Goal: Information Seeking & Learning: Learn about a topic

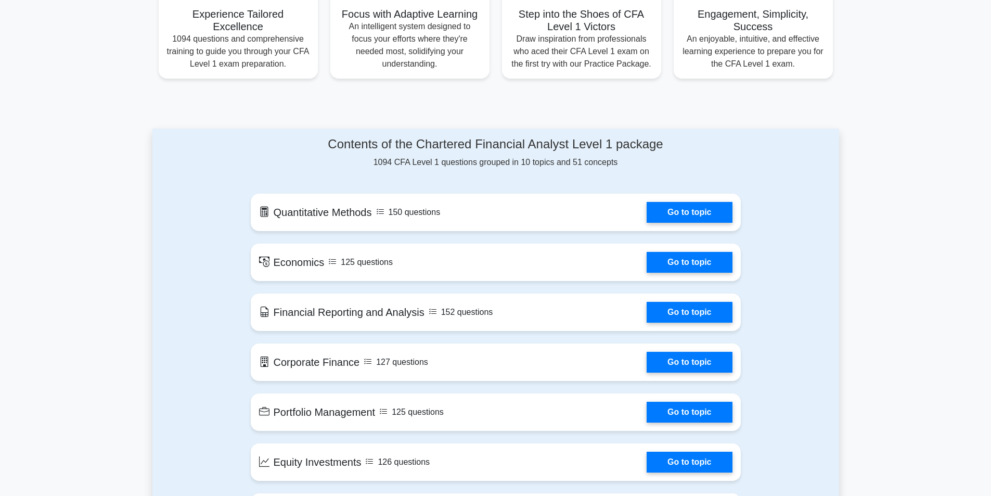
scroll to position [364, 0]
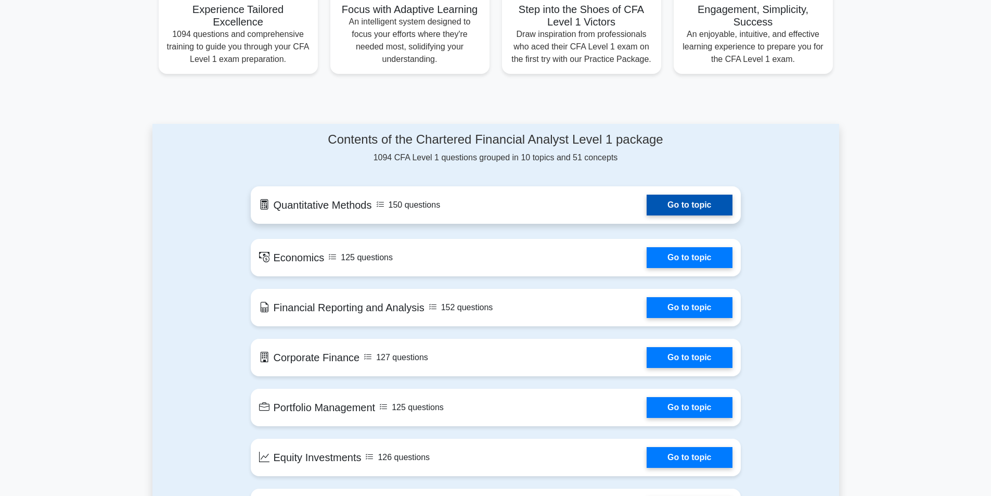
click at [647, 215] on link "Go to topic" at bounding box center [689, 205] width 85 height 21
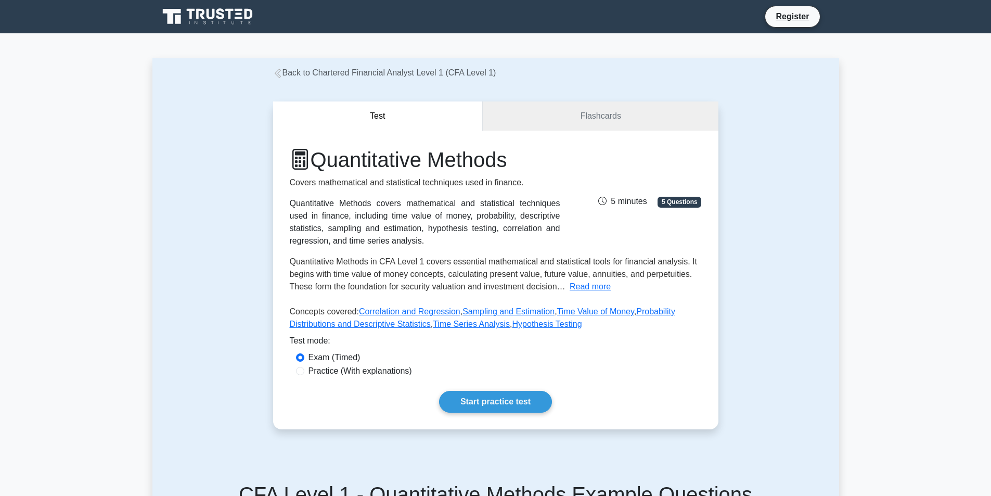
click at [375, 371] on label "Practice (With explanations)" at bounding box center [361, 371] width 104 height 12
click at [304, 371] on input "Practice (With explanations)" at bounding box center [300, 371] width 8 height 8
radio input "true"
click at [493, 402] on link "Start practice test" at bounding box center [495, 402] width 113 height 22
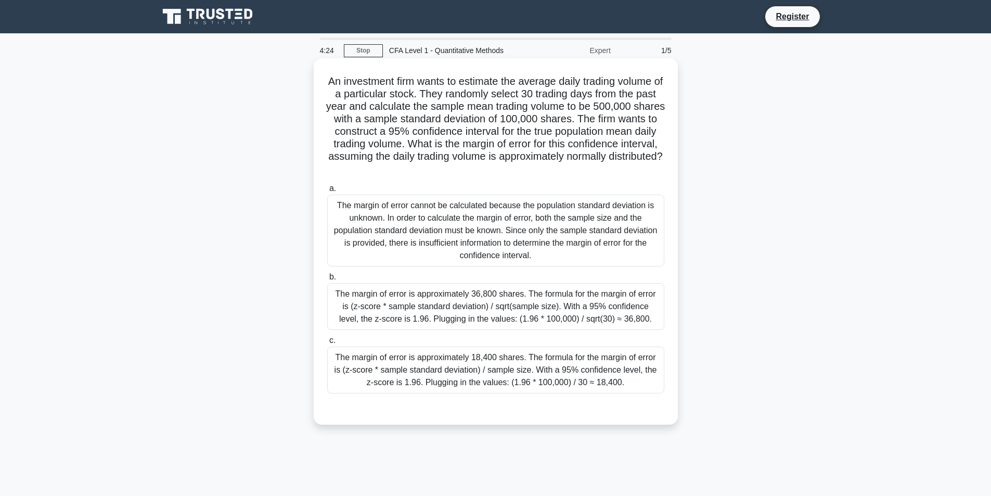
click at [492, 301] on div "The margin of error is approximately 36,800 shares. The formula for the margin …" at bounding box center [495, 306] width 337 height 47
click at [327, 280] on input "b. The margin of error is approximately 36,800 shares. The formula for the marg…" at bounding box center [327, 277] width 0 height 7
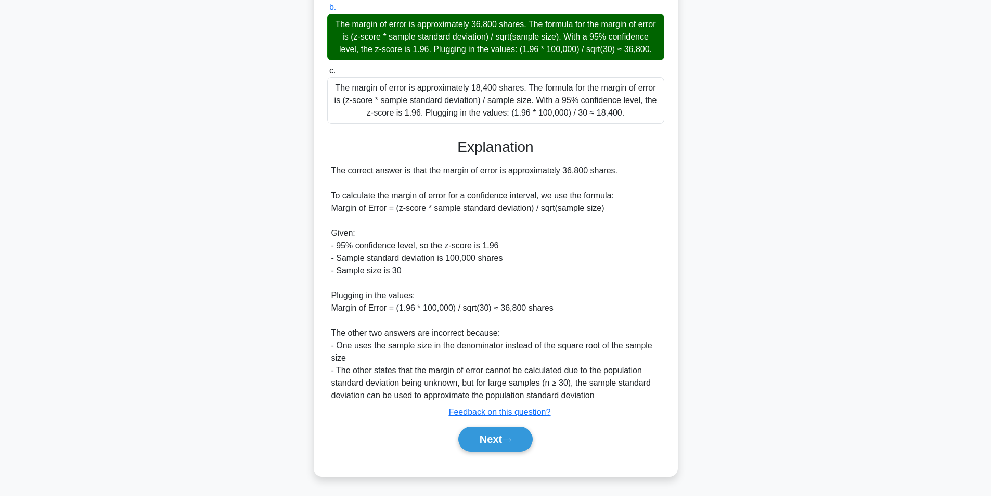
scroll to position [283, 0]
click at [502, 443] on button "Next" at bounding box center [495, 439] width 74 height 25
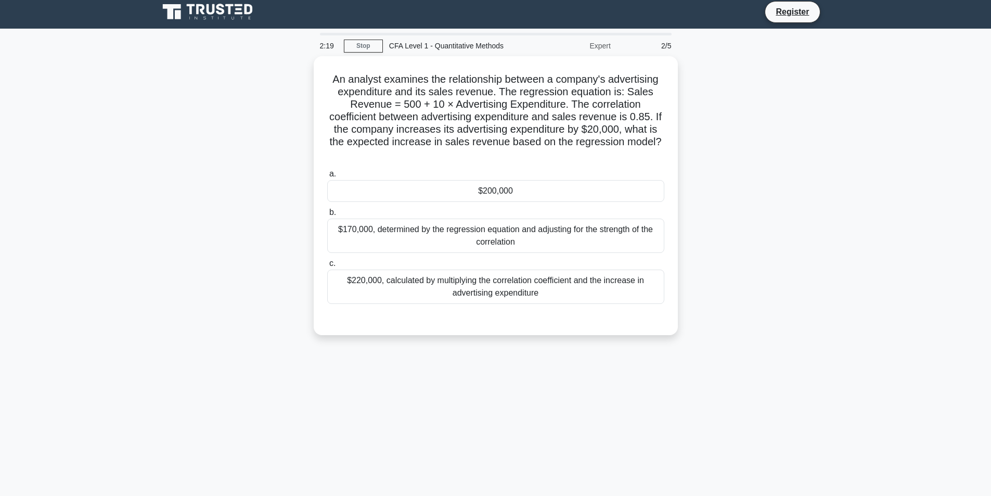
scroll to position [0, 0]
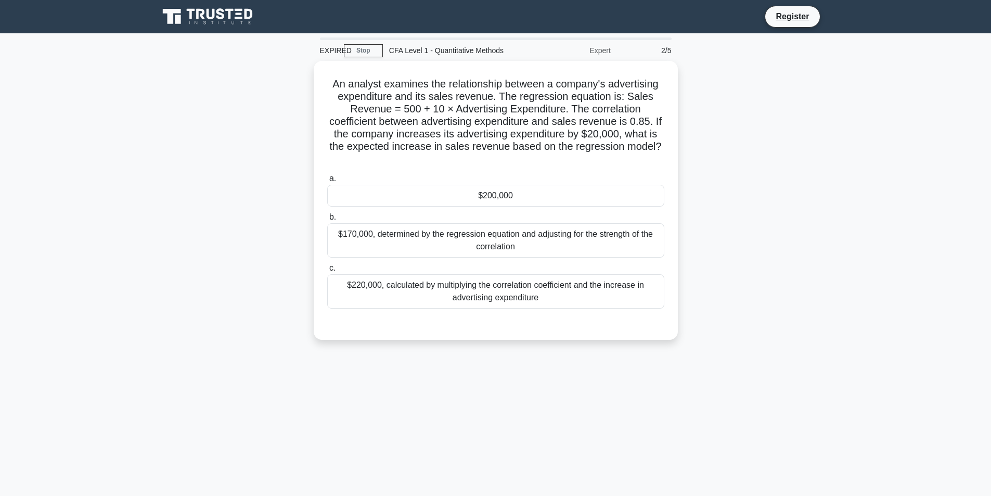
click at [700, 277] on div "An analyst examines the relationship between a company's advertising expenditur…" at bounding box center [495, 206] width 687 height 291
click at [535, 192] on div "$200,000" at bounding box center [495, 193] width 337 height 22
click at [327, 180] on input "a. $200,000" at bounding box center [327, 176] width 0 height 7
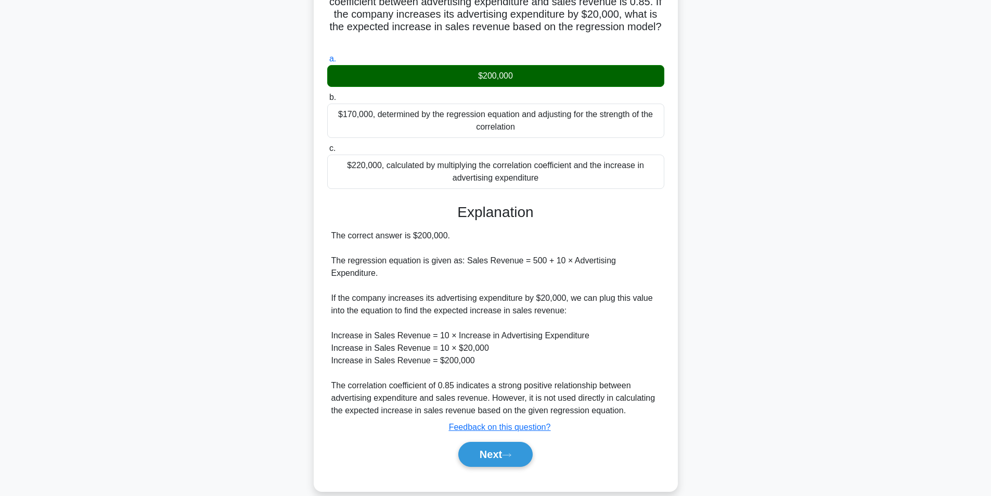
scroll to position [120, 0]
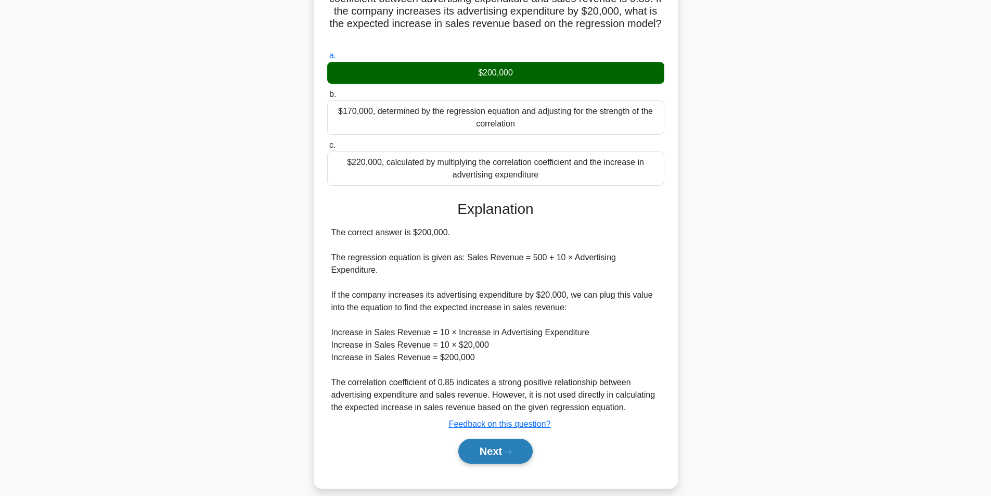
click at [508, 439] on button "Next" at bounding box center [495, 451] width 74 height 25
click at [494, 442] on button "Next" at bounding box center [495, 451] width 74 height 25
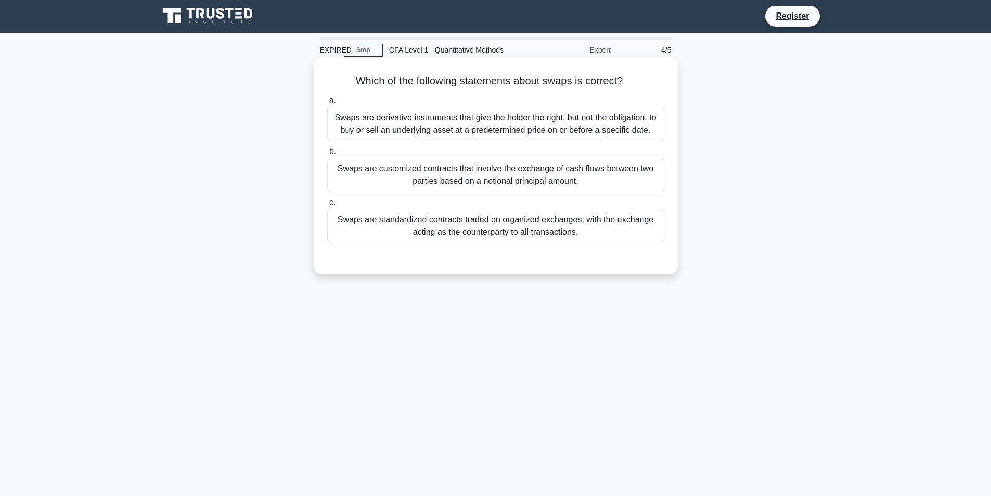
scroll to position [0, 0]
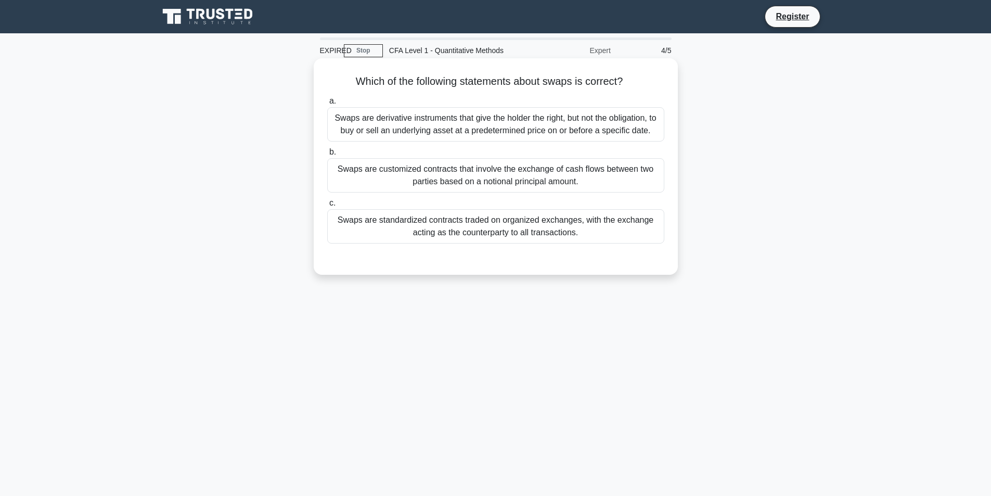
click at [503, 224] on div "Swaps are standardized contracts traded on organized exchanges, with the exchan…" at bounding box center [495, 226] width 337 height 34
click at [327, 207] on input "c. Swaps are standardized contracts traded on organized exchanges, with the exc…" at bounding box center [327, 203] width 0 height 7
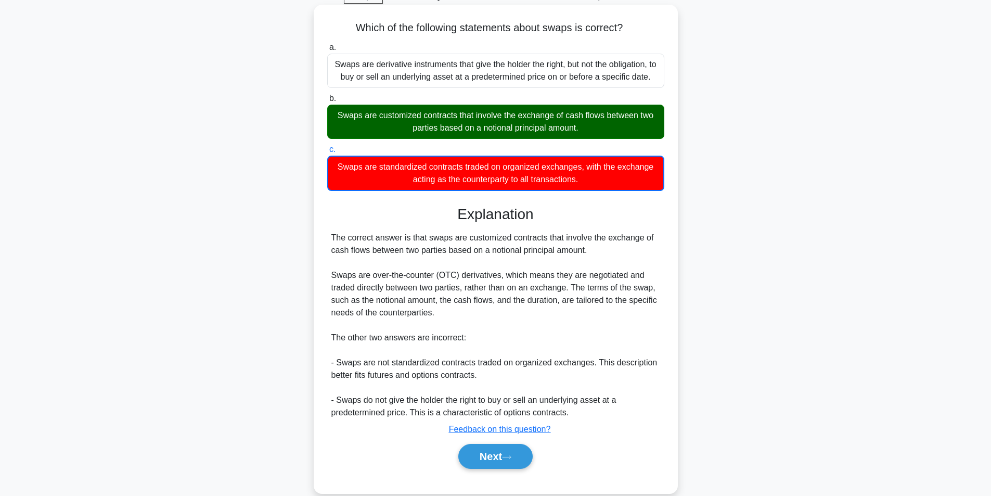
scroll to position [71, 0]
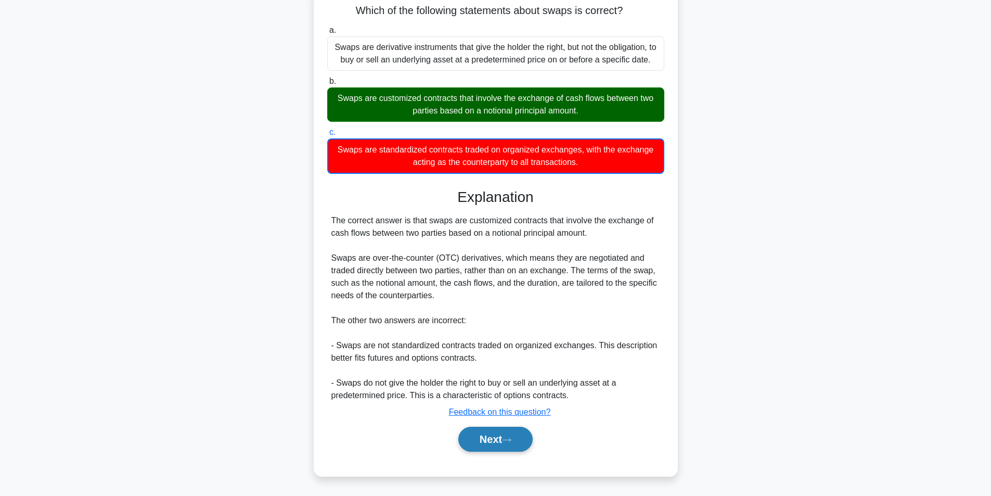
click at [501, 443] on button "Next" at bounding box center [495, 439] width 74 height 25
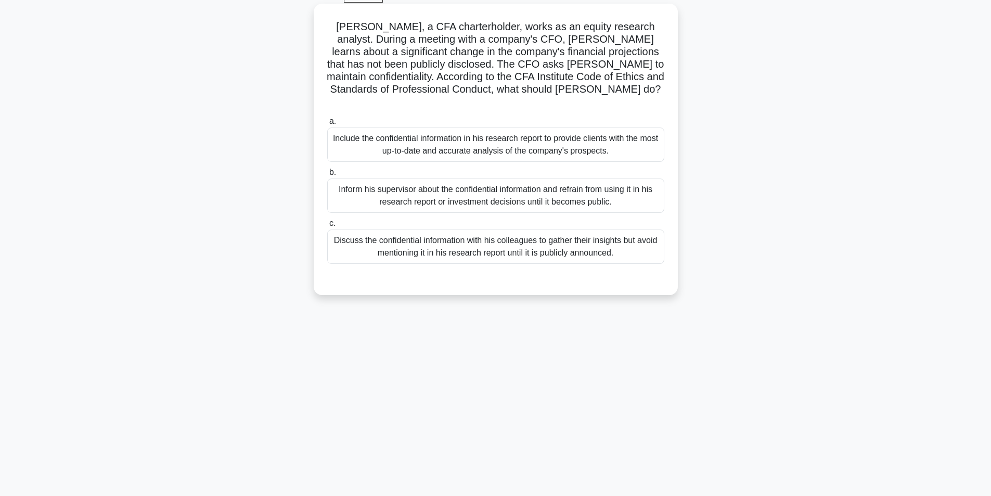
scroll to position [0, 0]
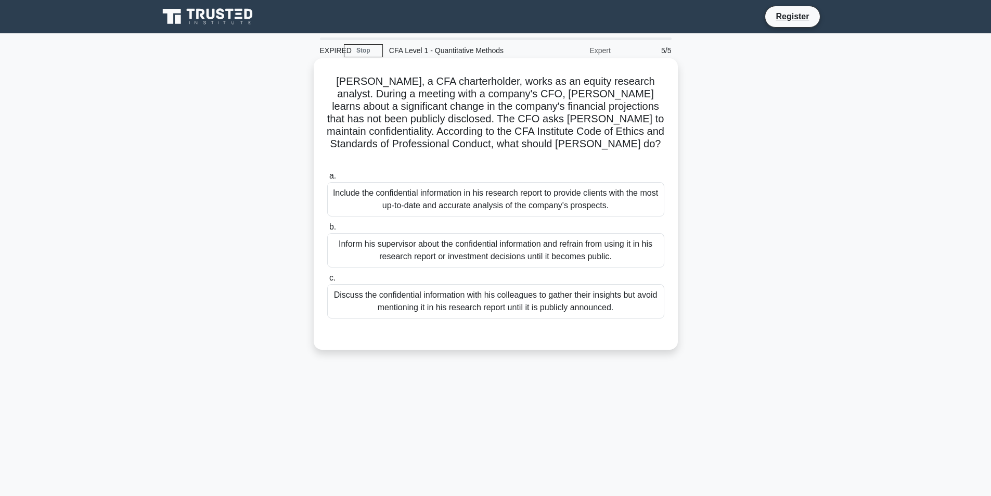
click at [507, 237] on div "Inform his supervisor about the confidential information and refrain from using…" at bounding box center [495, 250] width 337 height 34
click at [327, 230] on input "b. Inform his supervisor about the confidential information and refrain from us…" at bounding box center [327, 227] width 0 height 7
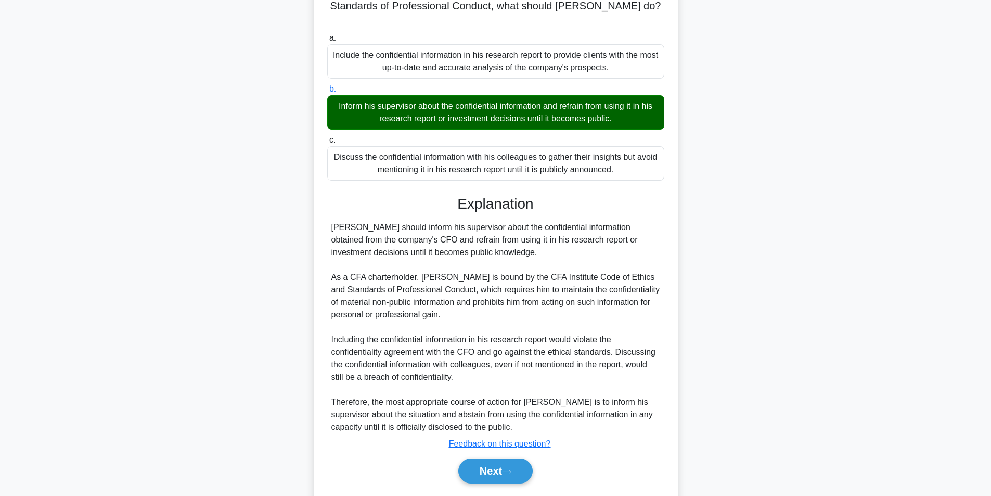
scroll to position [156, 0]
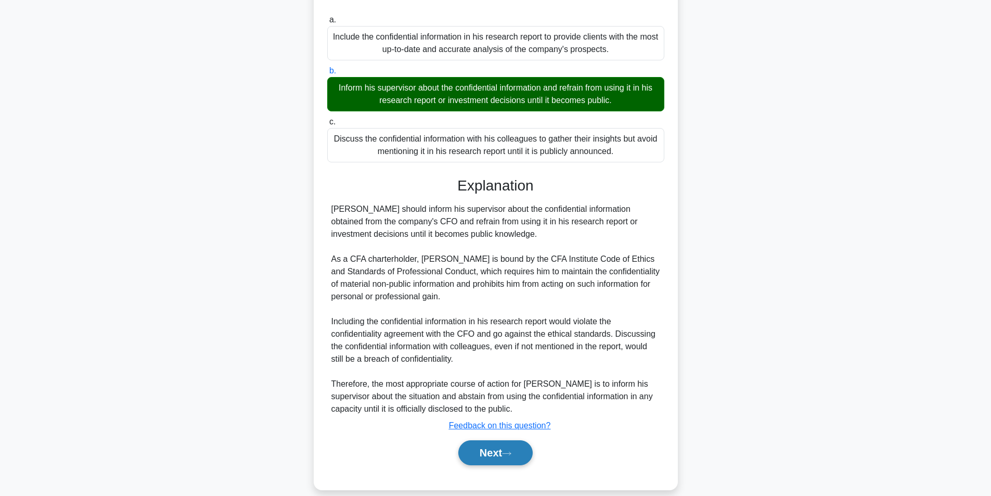
click at [490, 441] on button "Next" at bounding box center [495, 452] width 74 height 25
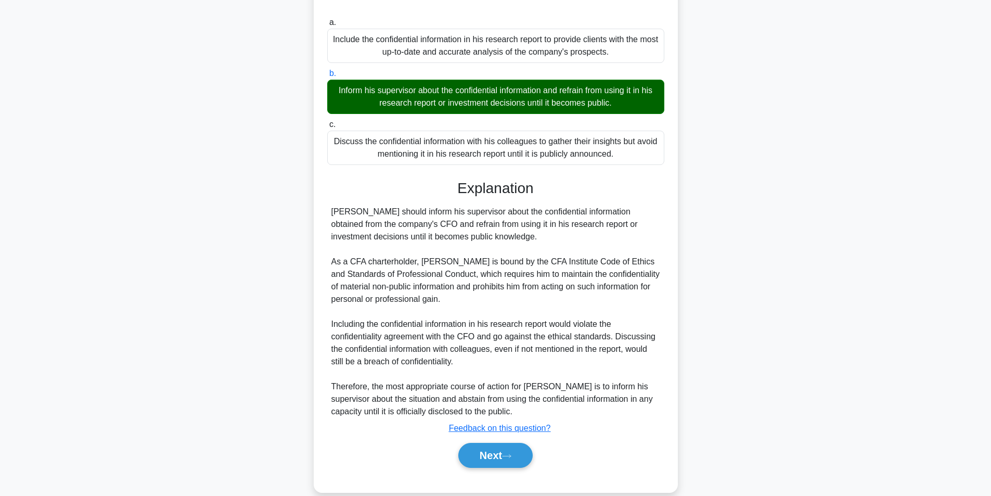
scroll to position [66, 0]
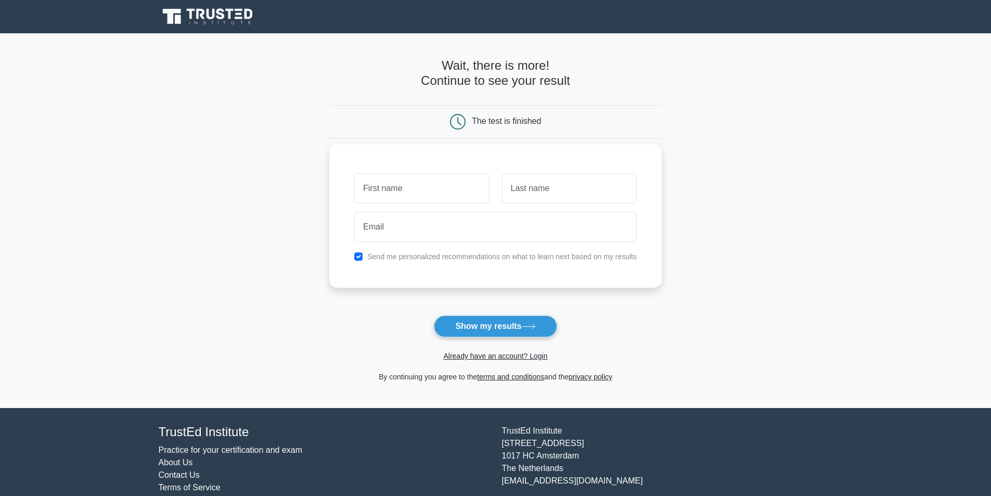
click at [442, 190] on input "text" at bounding box center [421, 188] width 135 height 30
type input "Temirlan"
type input "Abdissadyk"
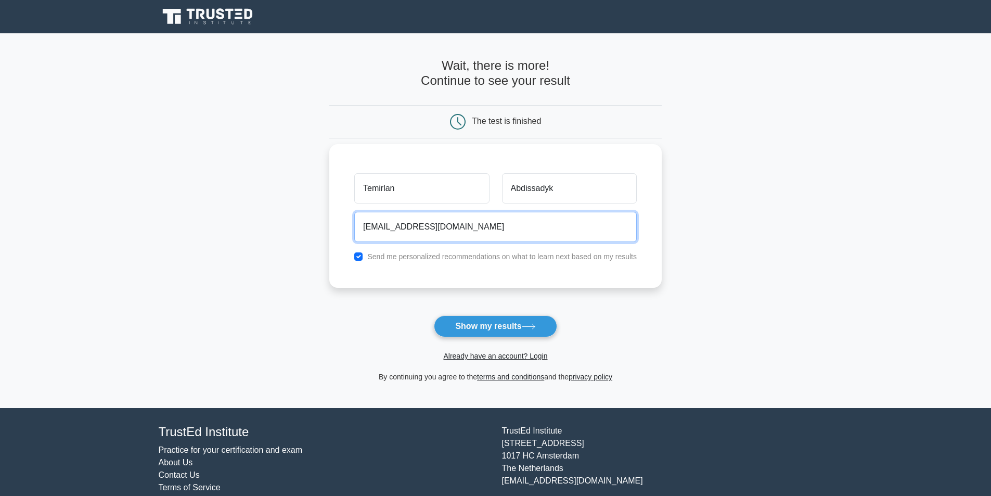
type input "temirlanabdissadyk@gmail.com"
click at [449, 258] on label "Send me personalized recommendations on what to learn next based on my results" at bounding box center [502, 256] width 270 height 8
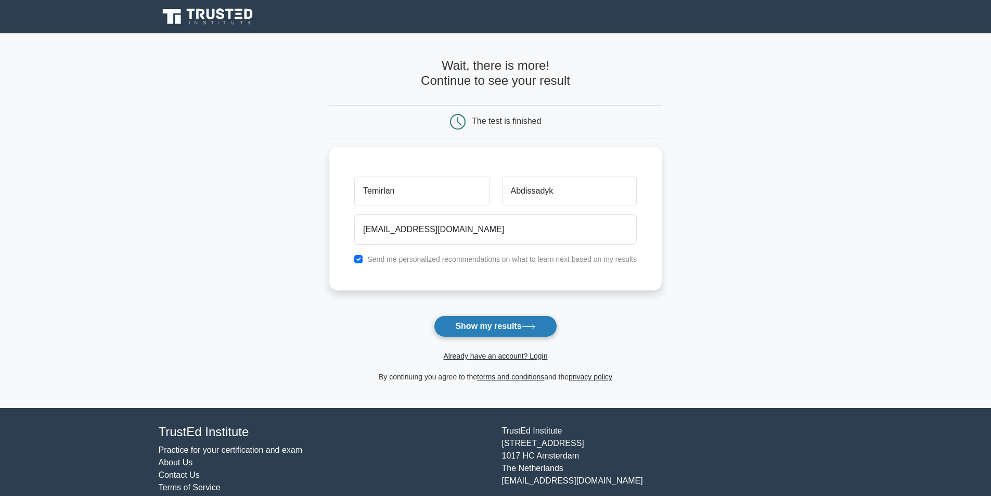
click at [502, 322] on button "Show my results" at bounding box center [495, 326] width 123 height 22
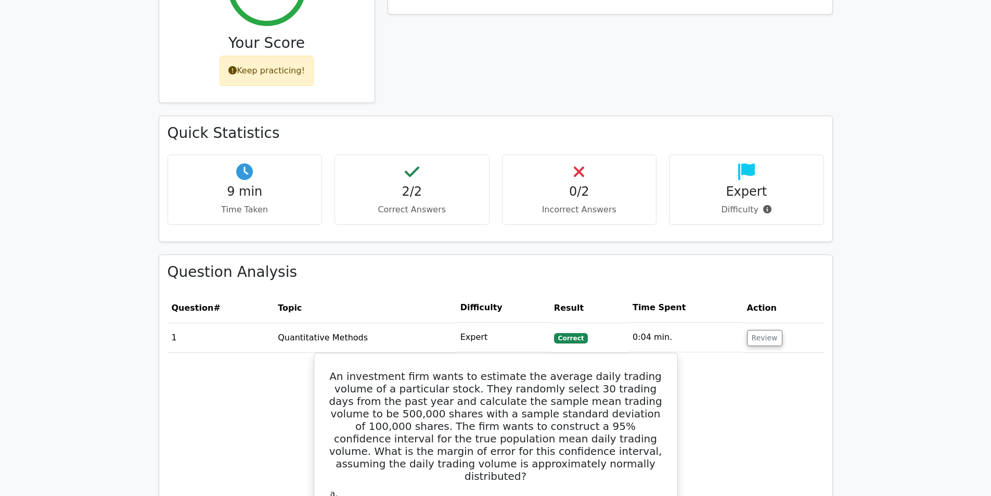
scroll to position [572, 0]
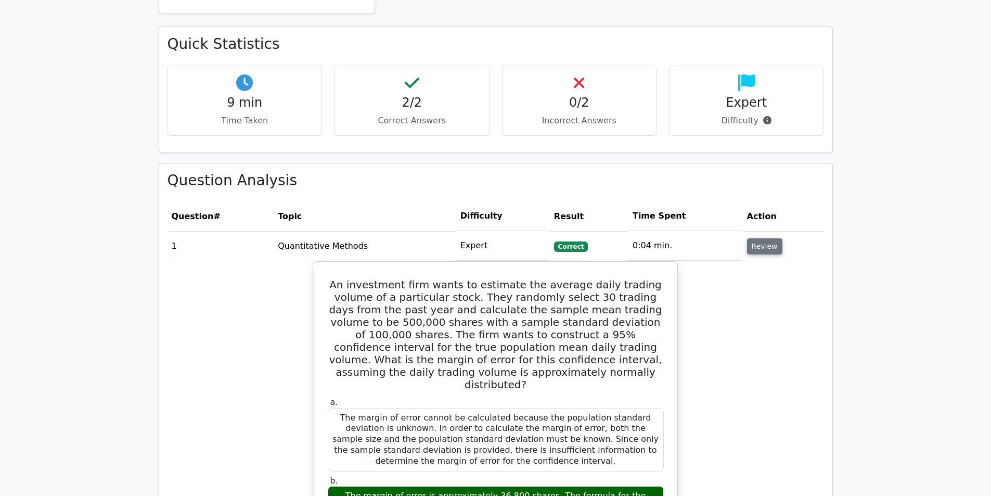
click at [757, 238] on button "Review" at bounding box center [764, 246] width 35 height 16
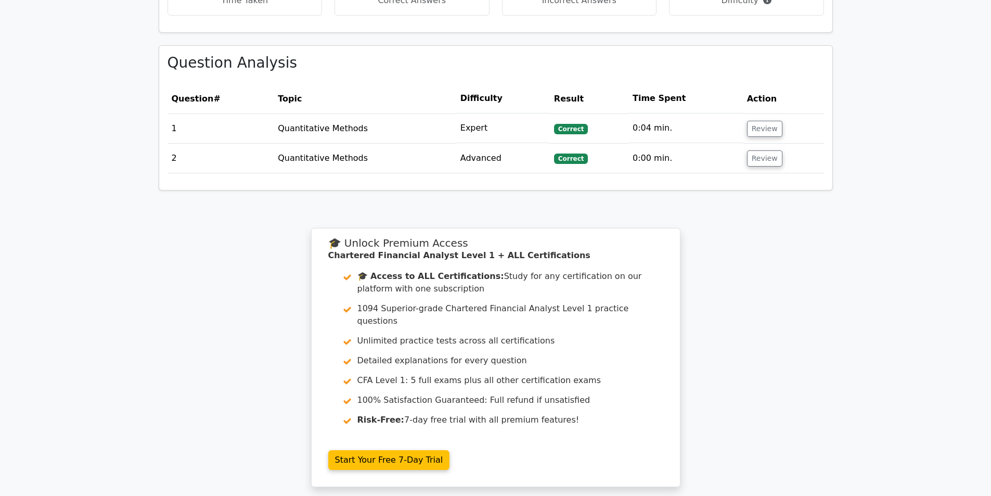
scroll to position [676, 0]
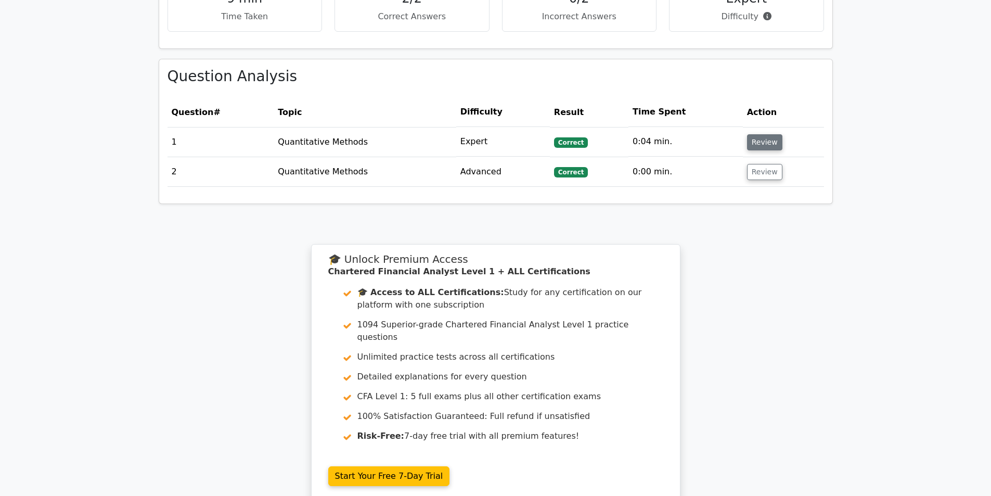
click at [767, 134] on button "Review" at bounding box center [764, 142] width 35 height 16
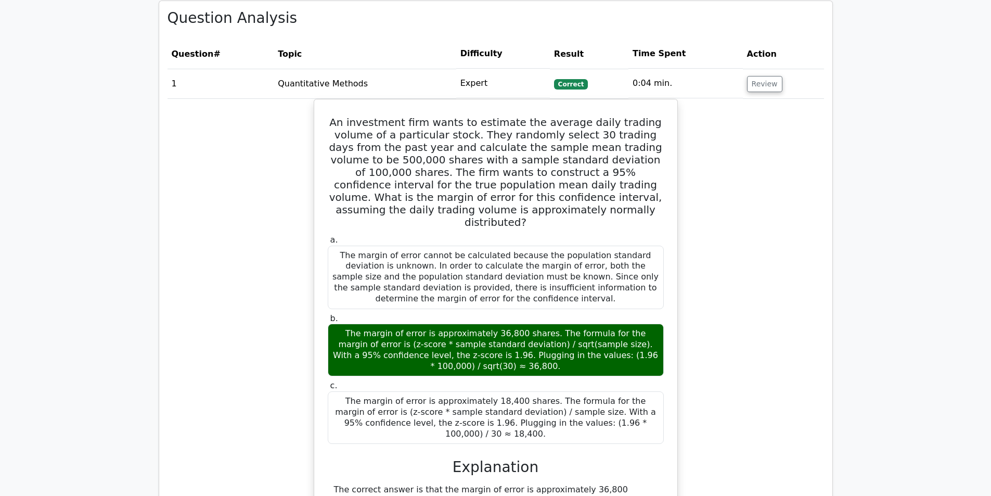
scroll to position [728, 0]
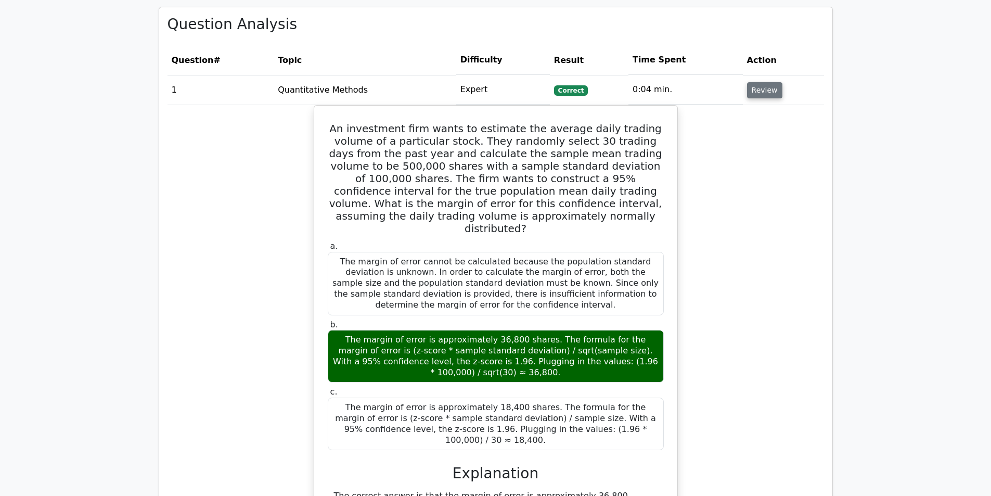
click at [758, 83] on button "Review" at bounding box center [764, 90] width 35 height 16
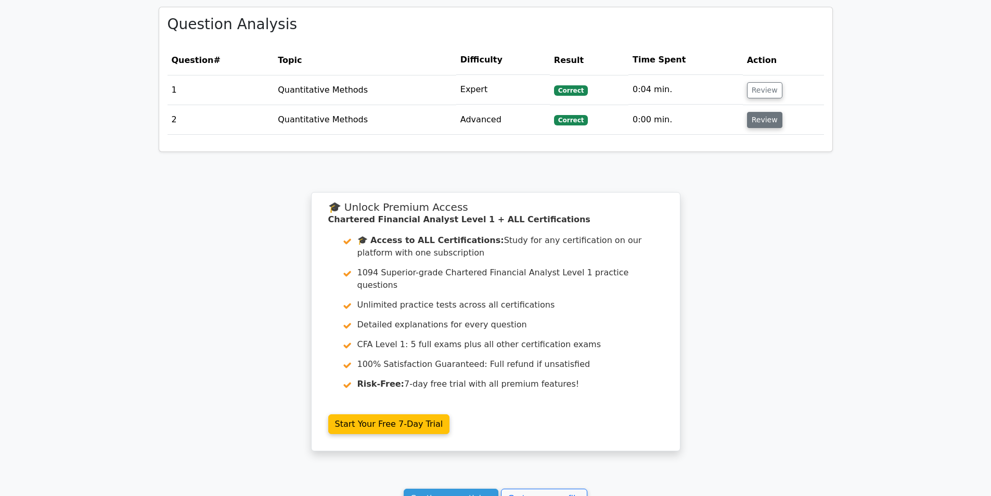
click at [760, 112] on button "Review" at bounding box center [764, 120] width 35 height 16
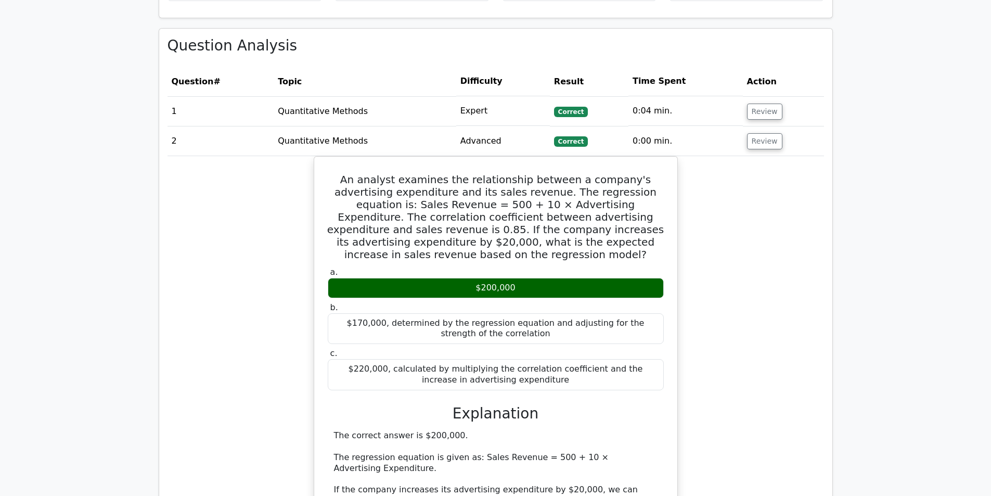
scroll to position [676, 0]
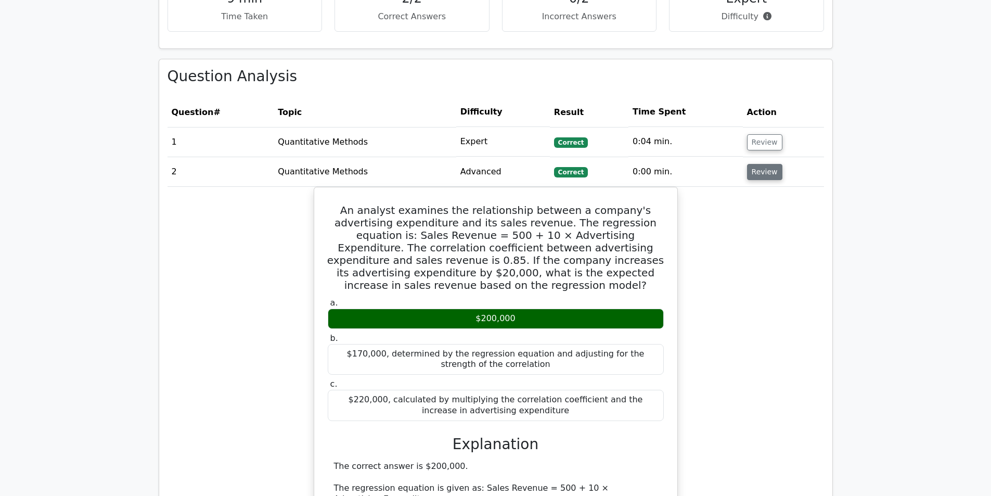
click at [766, 164] on button "Review" at bounding box center [764, 172] width 35 height 16
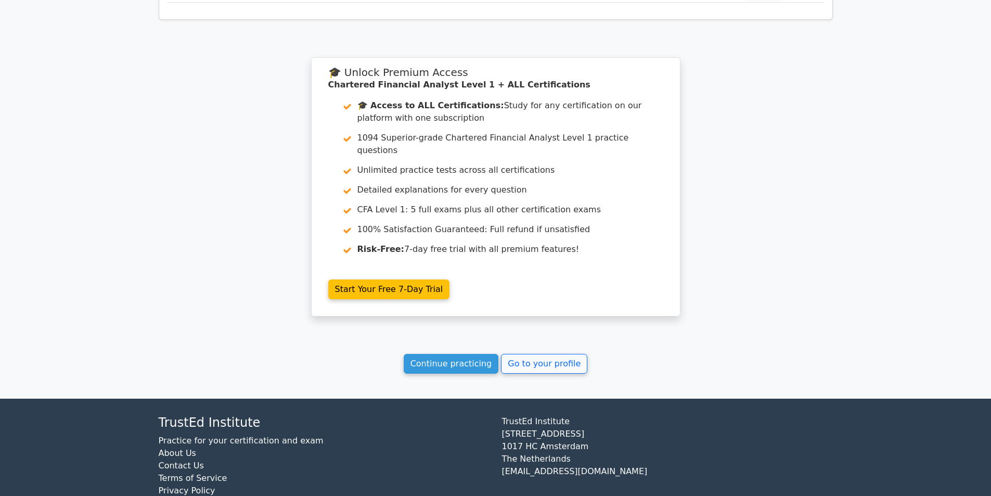
scroll to position [864, 0]
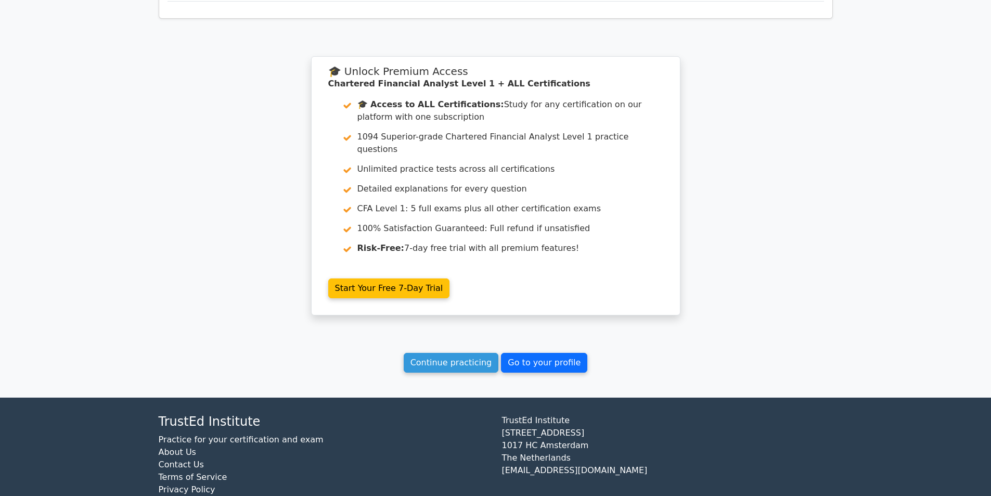
click at [519, 353] on link "Go to your profile" at bounding box center [544, 363] width 86 height 20
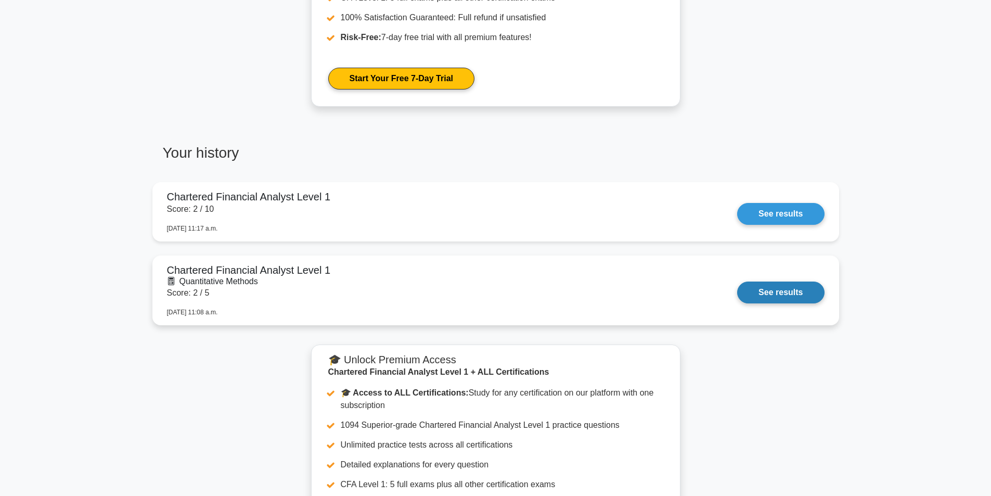
scroll to position [624, 0]
click at [765, 289] on link "See results" at bounding box center [780, 292] width 87 height 22
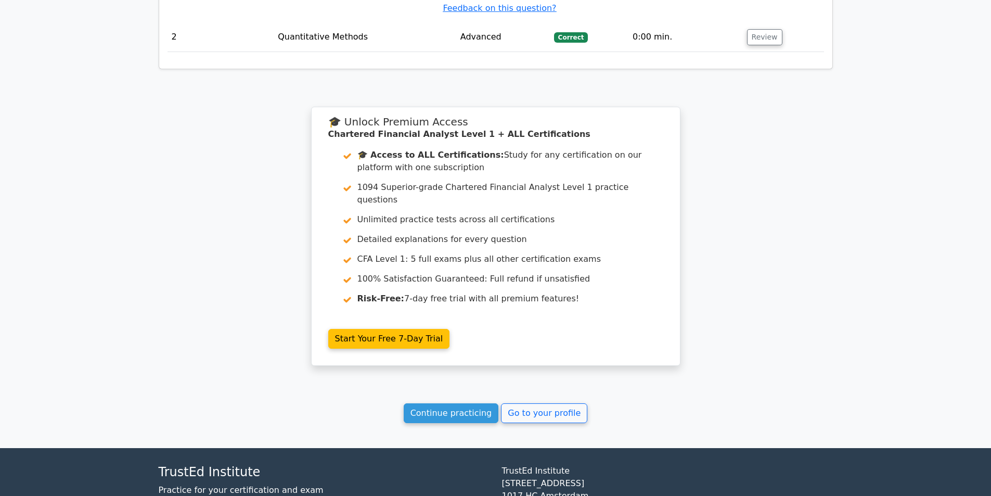
scroll to position [1519, 0]
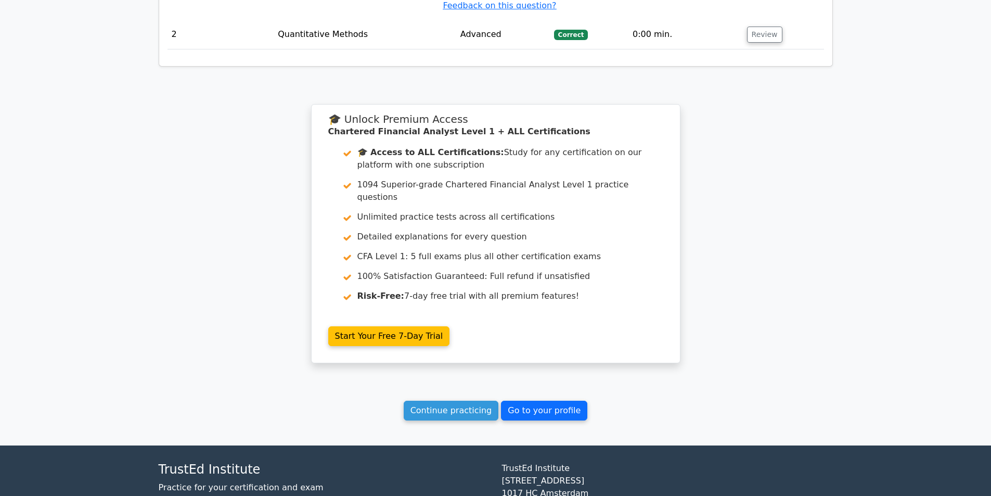
click at [534, 401] on link "Go to your profile" at bounding box center [544, 411] width 86 height 20
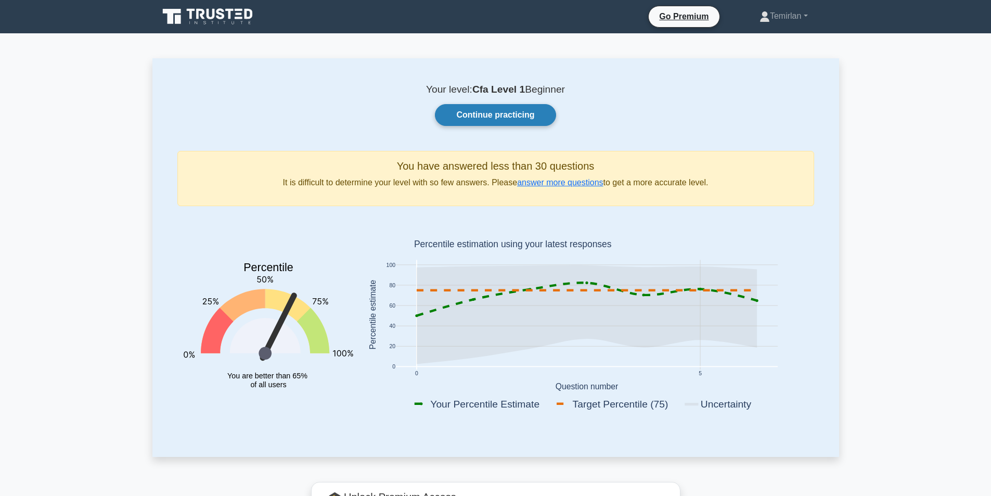
click at [516, 111] on link "Continue practicing" at bounding box center [495, 115] width 121 height 22
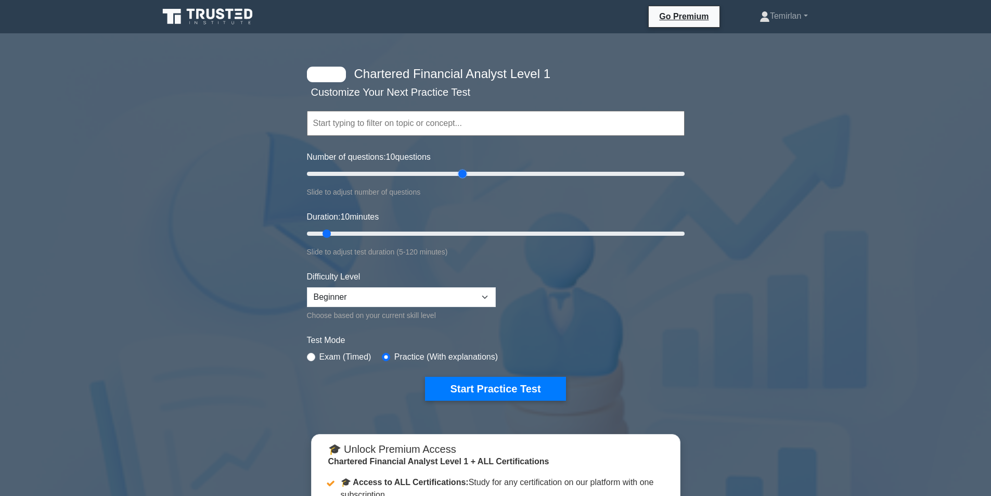
drag, startPoint x: 324, startPoint y: 173, endPoint x: 466, endPoint y: 183, distance: 142.4
click at [466, 180] on input "Number of questions: 10 questions" at bounding box center [496, 174] width 378 height 12
drag, startPoint x: 465, startPoint y: 175, endPoint x: 293, endPoint y: 193, distance: 172.1
type input "5"
click at [307, 180] on input "Number of questions: 5 questions" at bounding box center [496, 174] width 378 height 12
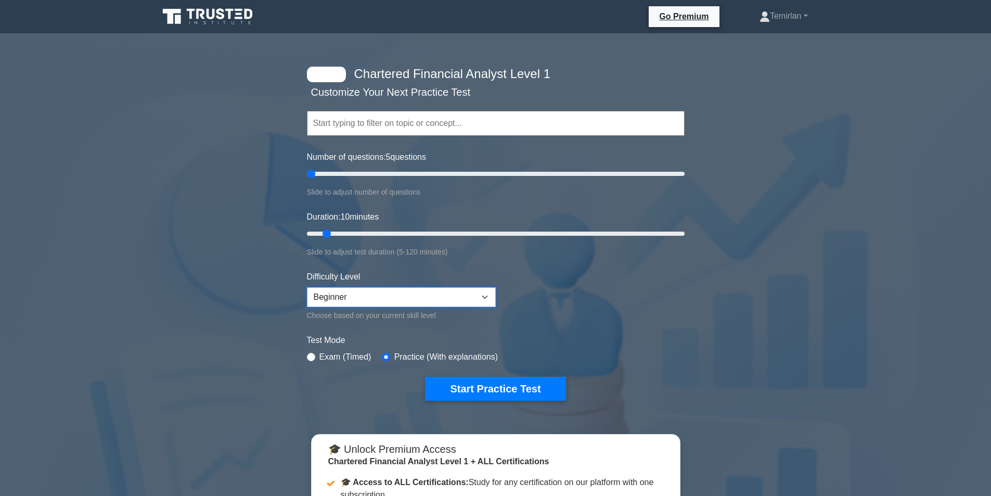
click at [485, 292] on select "Beginner Intermediate Expert" at bounding box center [401, 297] width 189 height 20
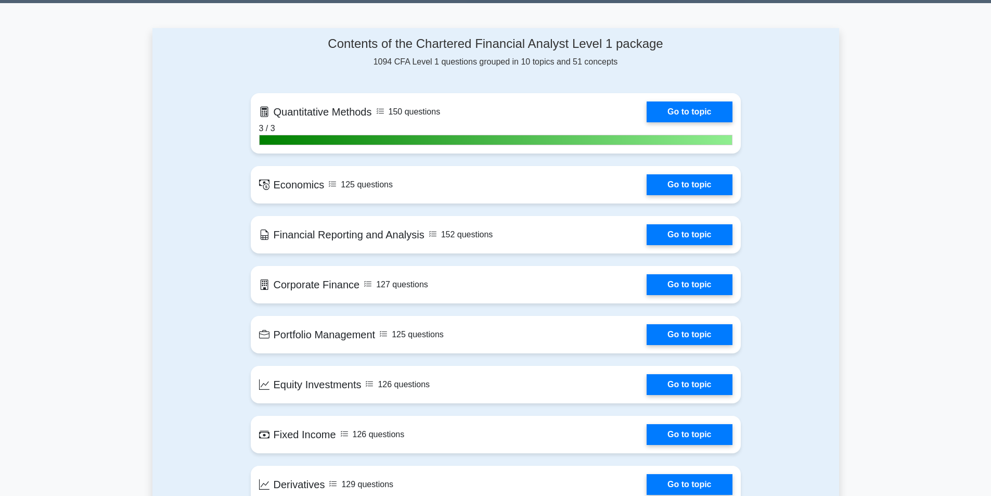
scroll to position [572, 0]
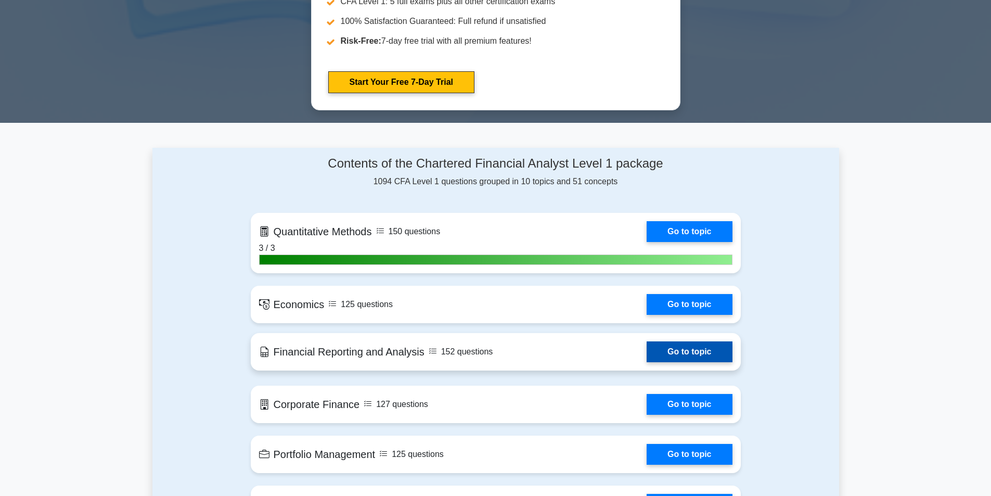
click at [647, 348] on link "Go to topic" at bounding box center [689, 351] width 85 height 21
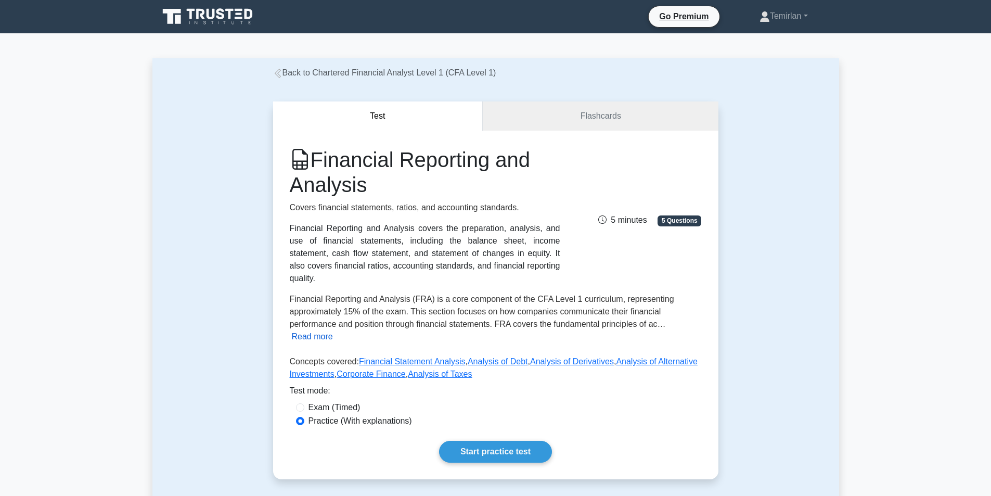
click at [313, 330] on button "Read more" at bounding box center [312, 336] width 41 height 12
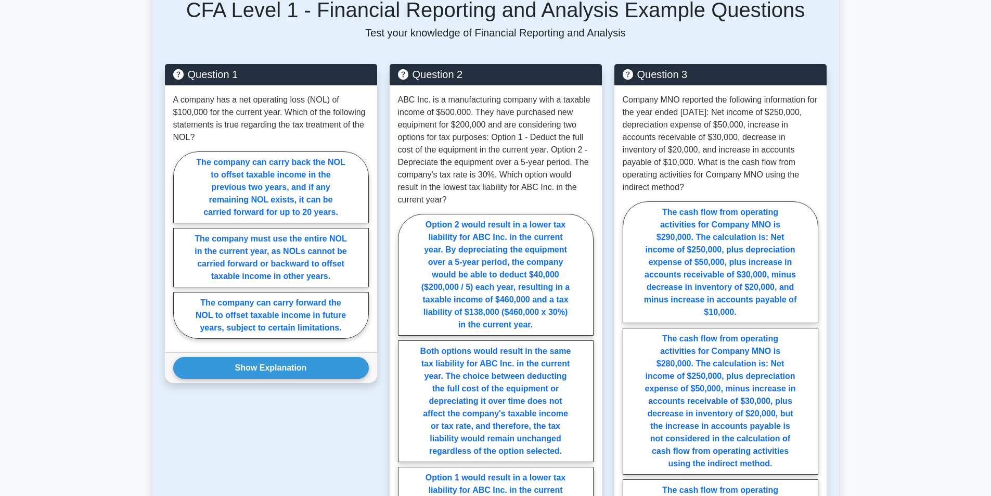
scroll to position [728, 0]
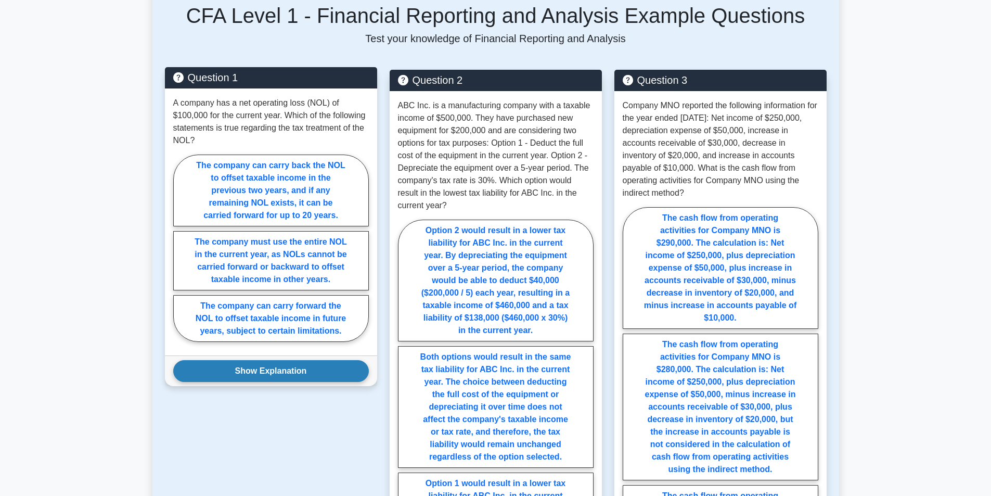
click at [292, 365] on button "Show Explanation" at bounding box center [271, 371] width 196 height 22
